Goal: Task Accomplishment & Management: Manage account settings

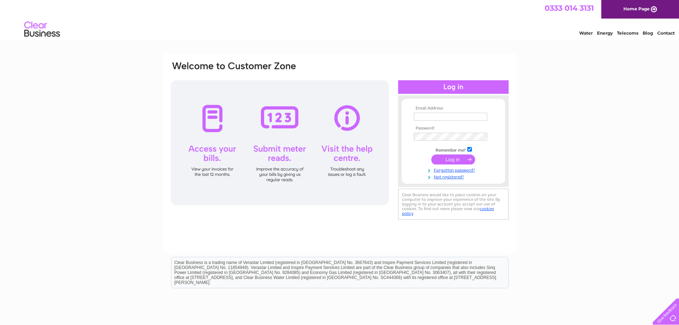
click at [428, 117] on input "text" at bounding box center [450, 117] width 73 height 8
type input "accountspayableuk@fyffes.com"
click at [452, 157] on input "submit" at bounding box center [453, 159] width 44 height 10
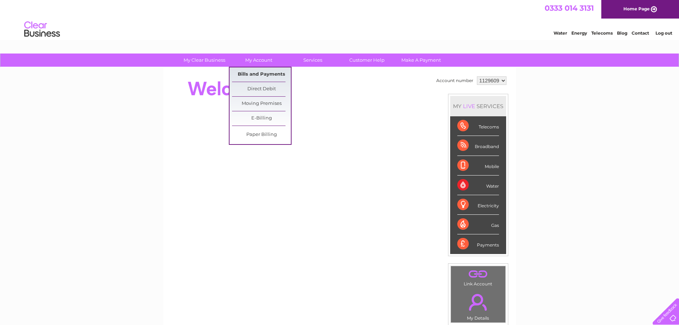
click at [259, 68] on link "Bills and Payments" at bounding box center [261, 74] width 59 height 14
click at [262, 76] on link "Bills and Payments" at bounding box center [261, 74] width 59 height 14
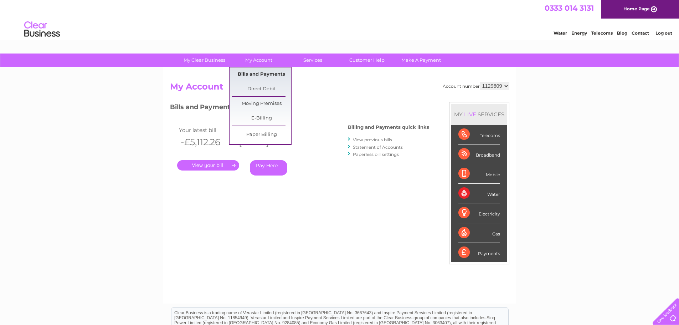
click at [264, 76] on link "Bills and Payments" at bounding box center [261, 74] width 59 height 14
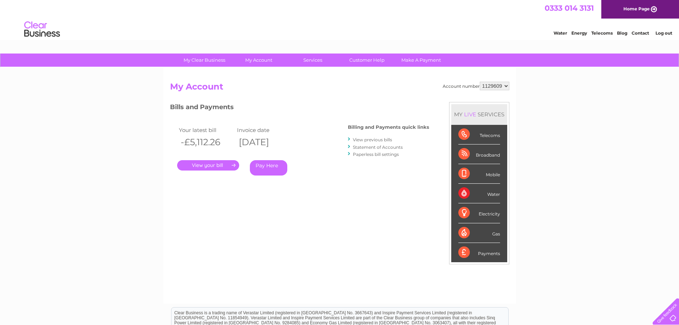
click at [221, 162] on link "." at bounding box center [208, 165] width 62 height 10
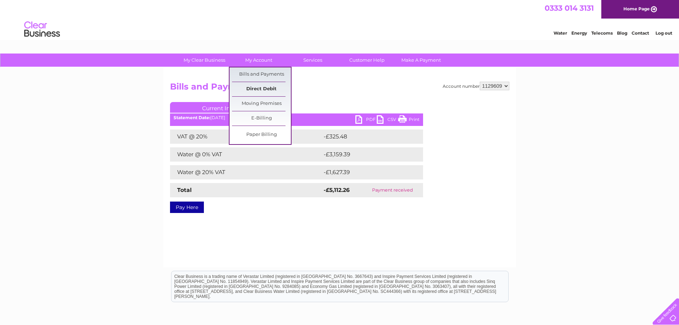
click at [271, 93] on link "Direct Debit" at bounding box center [261, 89] width 59 height 14
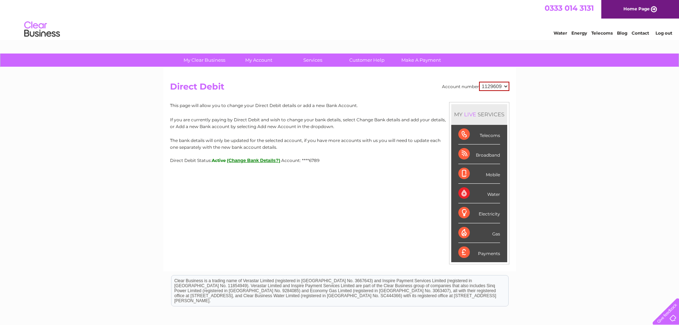
click at [502, 88] on select "1129609" at bounding box center [494, 86] width 30 height 9
click at [535, 81] on div "My Clear Business Login Details My Details My Preferences Link Account My Accou…" at bounding box center [339, 223] width 679 height 340
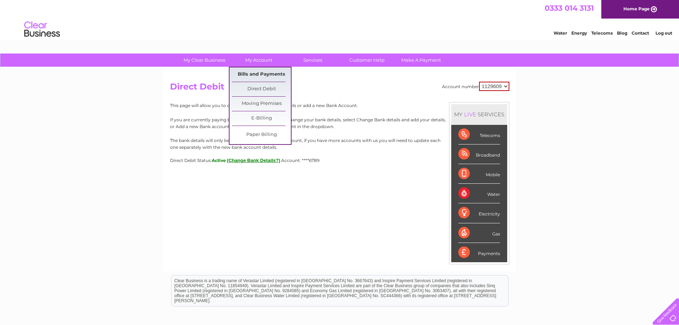
click at [263, 70] on link "Bills and Payments" at bounding box center [261, 74] width 59 height 14
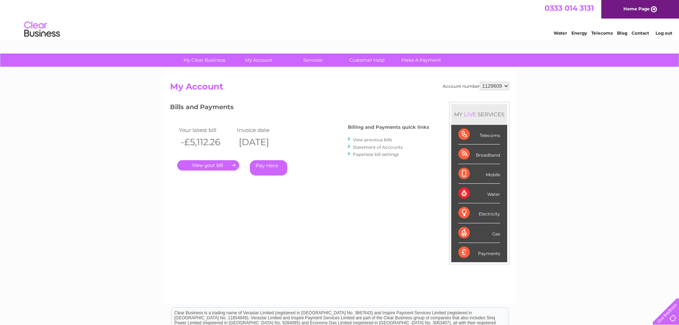
click at [378, 141] on link "View previous bills" at bounding box center [372, 139] width 39 height 5
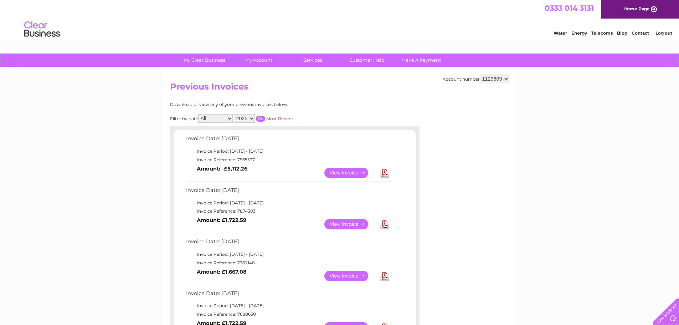
click at [333, 173] on link "View" at bounding box center [350, 172] width 52 height 10
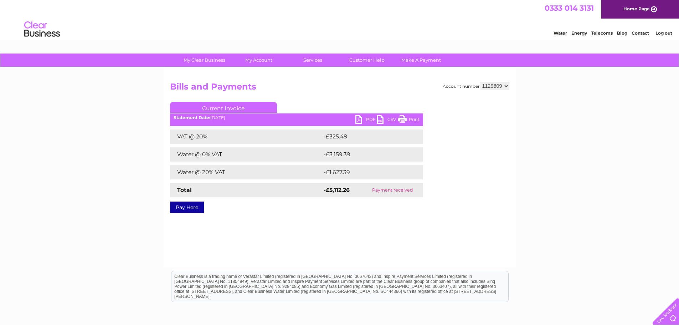
click at [366, 120] on link "PDF" at bounding box center [365, 120] width 21 height 10
click at [488, 84] on select "1129609" at bounding box center [495, 86] width 30 height 9
click at [480, 82] on select "1129609" at bounding box center [495, 86] width 30 height 9
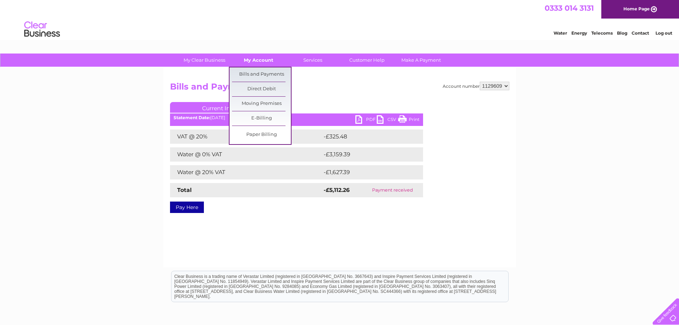
click at [264, 62] on link "My Account" at bounding box center [258, 59] width 59 height 13
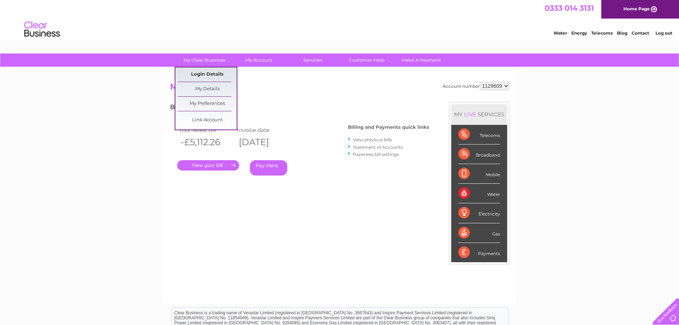
click at [206, 75] on link "Login Details" at bounding box center [207, 74] width 59 height 14
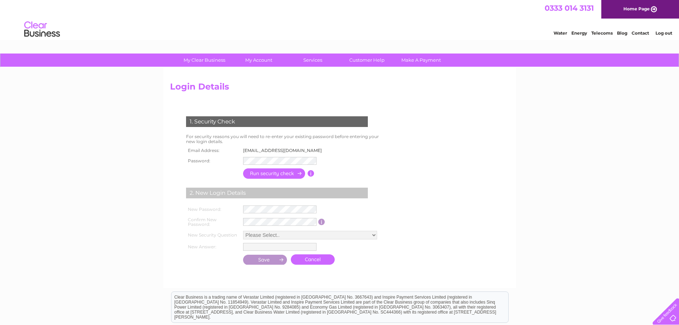
click at [268, 174] on input "button" at bounding box center [274, 173] width 63 height 10
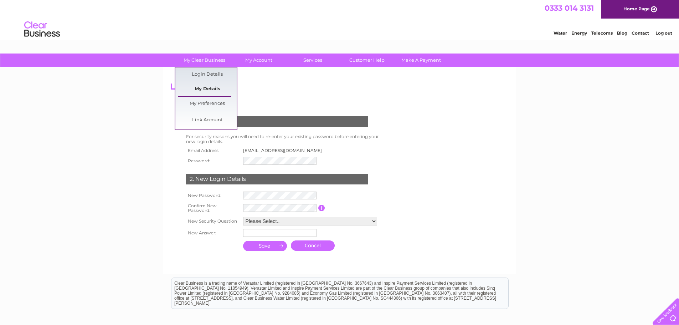
click at [206, 91] on link "My Details" at bounding box center [207, 89] width 59 height 14
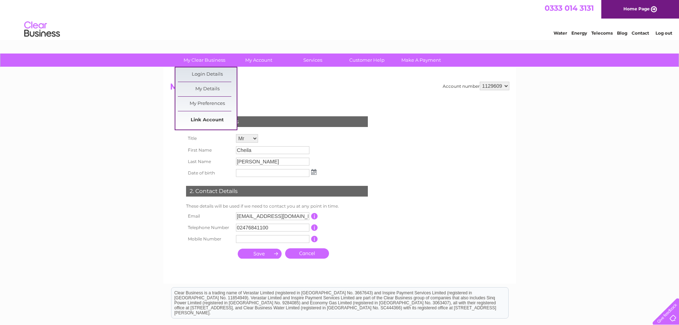
click at [208, 122] on link "Link Account" at bounding box center [207, 120] width 59 height 14
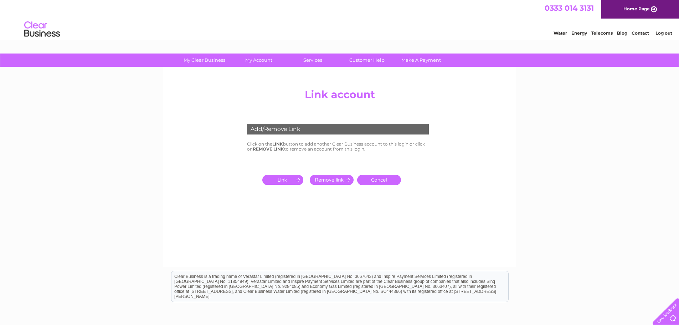
click at [286, 179] on input "submit" at bounding box center [284, 180] width 44 height 10
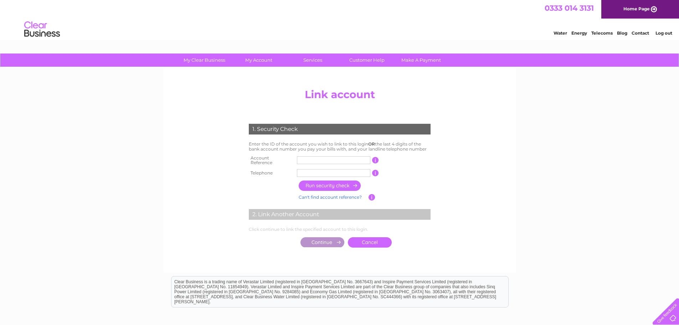
click at [309, 156] on input "text" at bounding box center [333, 160] width 73 height 8
drag, startPoint x: 335, startPoint y: 158, endPoint x: 327, endPoint y: 167, distance: 11.8
click at [335, 158] on input "text" at bounding box center [333, 160] width 73 height 8
click at [319, 169] on input "text" at bounding box center [333, 173] width 73 height 8
click at [319, 159] on input "text" at bounding box center [333, 160] width 73 height 8
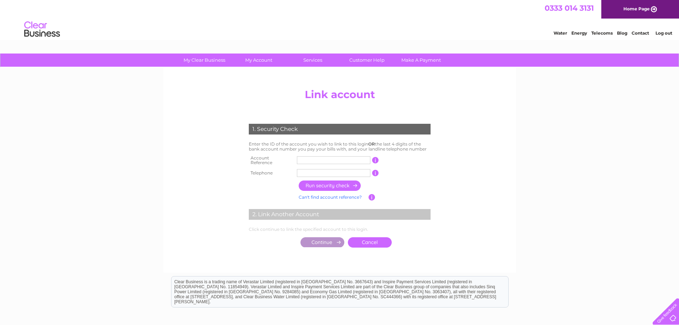
paste input "3"
type input "30323537"
click at [317, 169] on input "text" at bounding box center [333, 173] width 73 height 8
click at [334, 183] on input "button" at bounding box center [330, 185] width 63 height 10
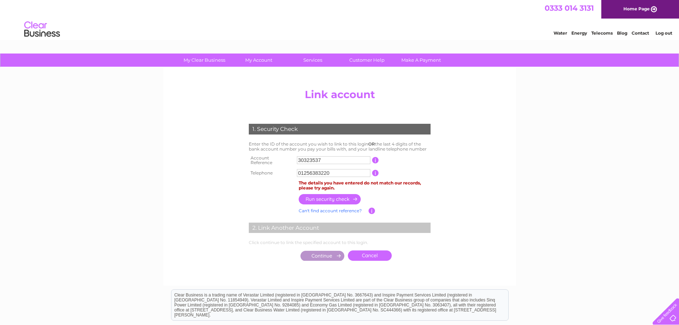
drag, startPoint x: 350, startPoint y: 170, endPoint x: 177, endPoint y: 161, distance: 173.0
click at [177, 161] on center "Add/Remove Link Click on the LINK button to add another Clear Business account …" at bounding box center [339, 181] width 339 height 193
type input "01256383220"
click at [329, 200] on input "button" at bounding box center [330, 199] width 63 height 10
click at [286, 238] on td "Click continue to link the specified account to this login." at bounding box center [339, 242] width 185 height 9
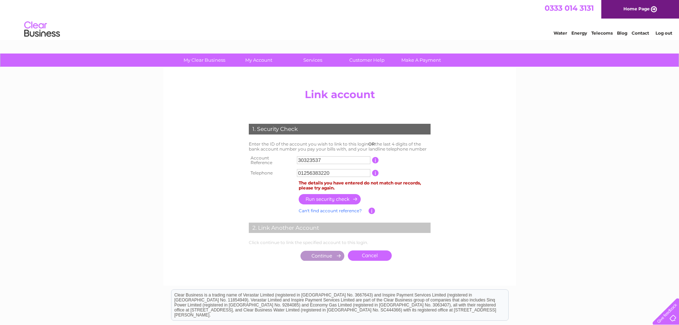
click at [335, 210] on link "Can't find account reference?" at bounding box center [330, 210] width 63 height 5
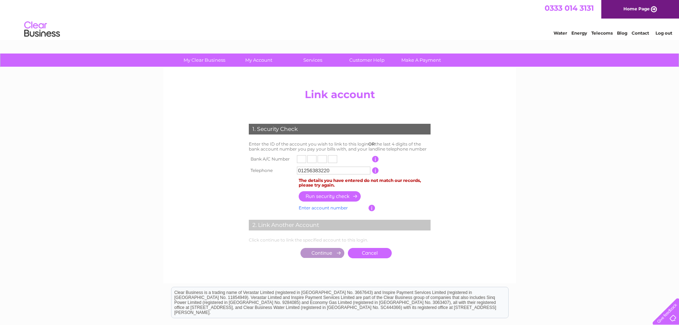
click at [337, 207] on link "Enter account number" at bounding box center [323, 207] width 49 height 5
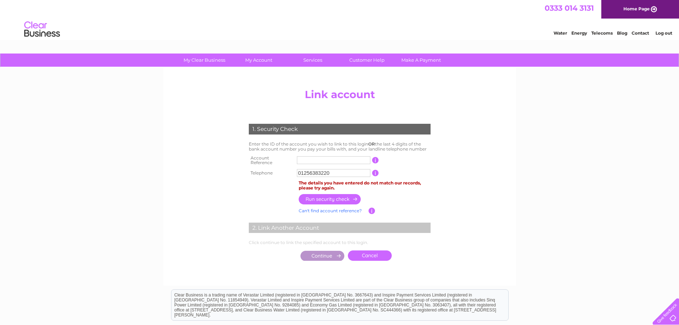
click at [330, 161] on input "text" at bounding box center [333, 160] width 73 height 8
type input "30323537"
click at [328, 196] on input "button" at bounding box center [330, 199] width 63 height 10
click at [325, 208] on link "Can't find account reference?" at bounding box center [330, 210] width 63 height 5
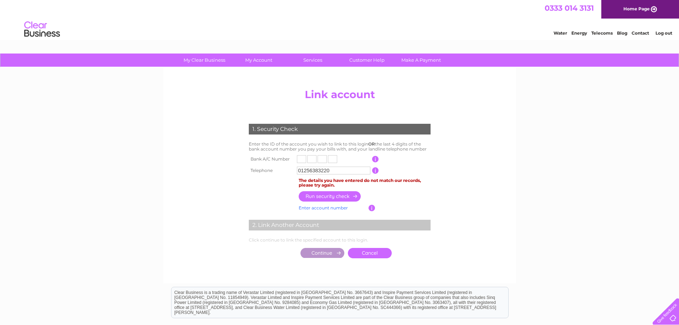
click at [301, 161] on input "text" at bounding box center [301, 159] width 9 height 8
click at [298, 159] on input "text" at bounding box center [301, 159] width 9 height 8
type input "6"
click at [311, 161] on input "text" at bounding box center [311, 159] width 9 height 8
type input "7"
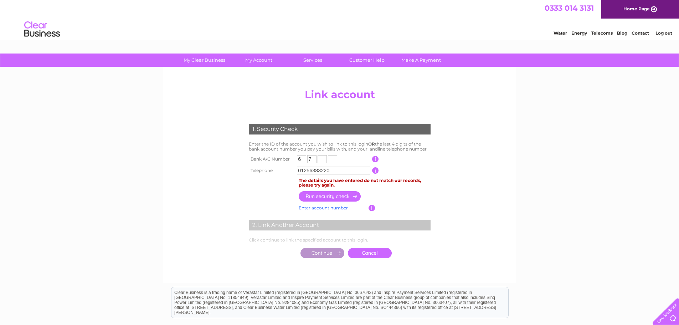
click at [320, 157] on input "text" at bounding box center [321, 159] width 9 height 8
type input "8"
click at [334, 156] on input "text" at bounding box center [332, 159] width 9 height 8
type input "9"
click at [331, 196] on input "button" at bounding box center [330, 196] width 63 height 10
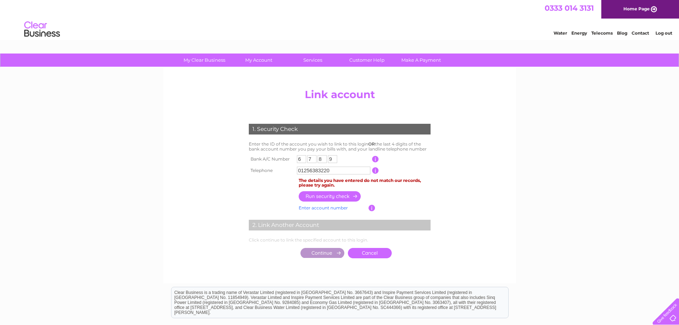
click at [331, 196] on input "button" at bounding box center [330, 196] width 63 height 10
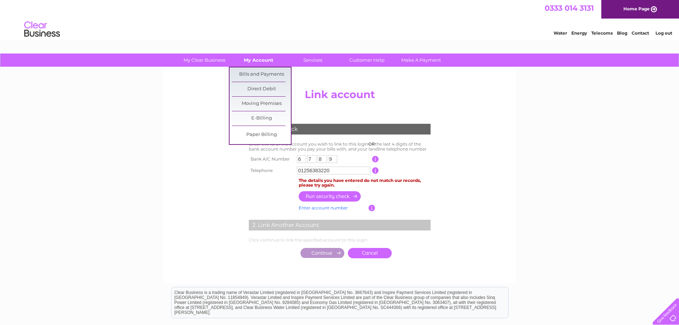
click at [253, 61] on link "My Account" at bounding box center [258, 59] width 59 height 13
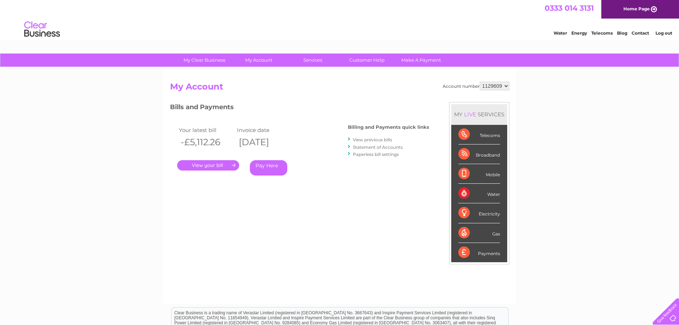
click at [491, 83] on select "1129609" at bounding box center [495, 86] width 30 height 9
click at [349, 201] on div "Account number 1129609 My Account MY LIVE SERVICES Telecoms Broadband Mobile Wa…" at bounding box center [339, 189] width 339 height 214
click at [211, 165] on link "." at bounding box center [208, 165] width 62 height 10
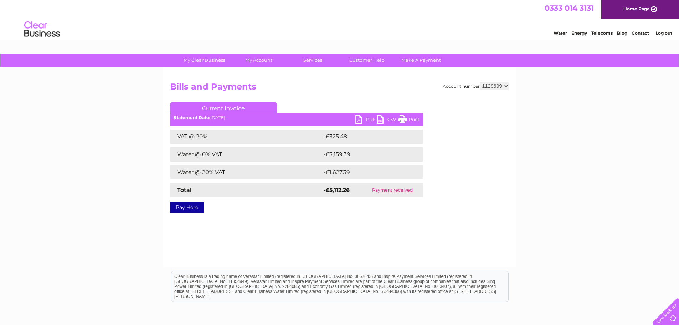
click at [366, 120] on link "PDF" at bounding box center [365, 120] width 21 height 10
click at [668, 32] on link "Log out" at bounding box center [663, 32] width 17 height 5
